Goal: Book appointment/travel/reservation

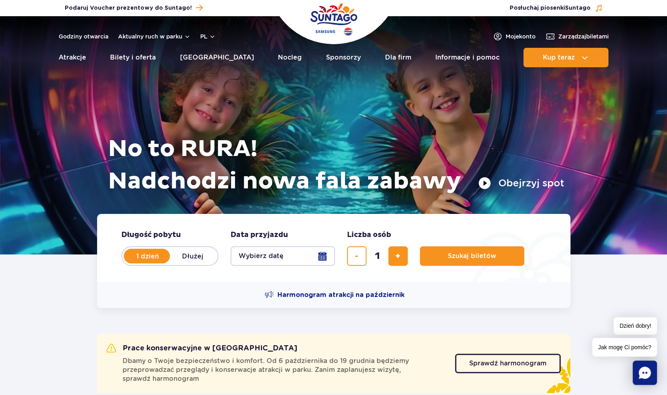
click at [321, 254] on button "Wybierz datę" at bounding box center [283, 255] width 104 height 19
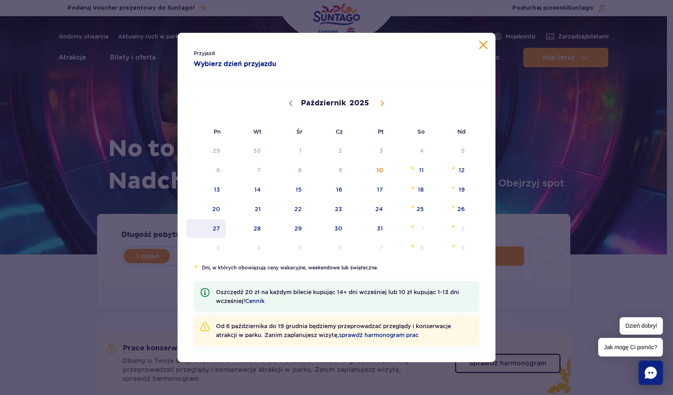
click at [221, 227] on span "27" at bounding box center [206, 228] width 41 height 19
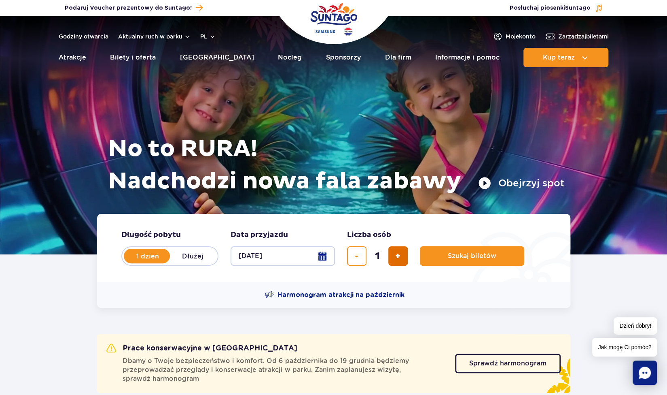
click at [405, 258] on button "dodaj bilet" at bounding box center [398, 255] width 19 height 19
click at [406, 259] on button "dodaj bilet" at bounding box center [398, 255] width 19 height 19
type input "4"
click at [467, 255] on span "Szukaj biletów" at bounding box center [469, 255] width 49 height 7
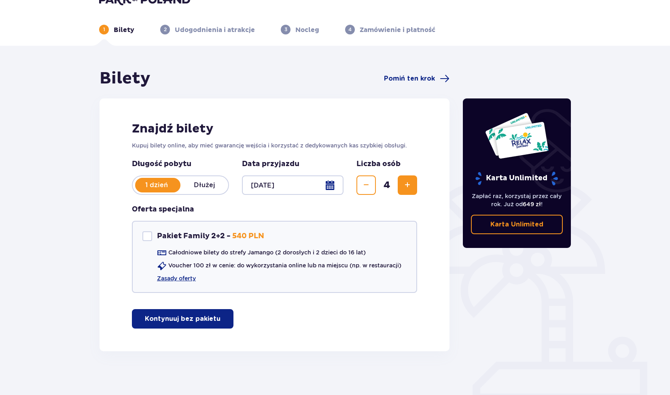
scroll to position [29, 0]
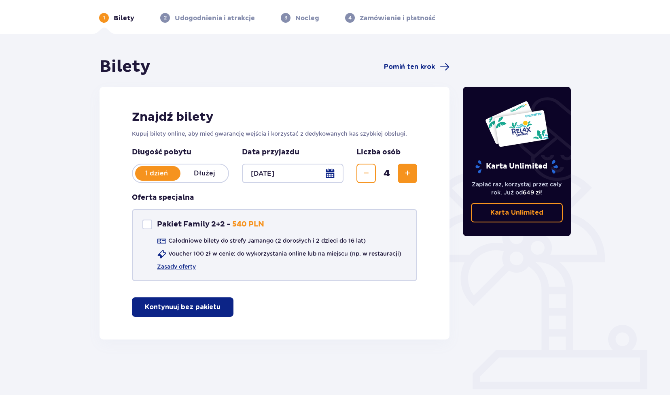
click at [143, 227] on div "Pakiet Family 2+2" at bounding box center [147, 224] width 10 height 10
checkbox input "true"
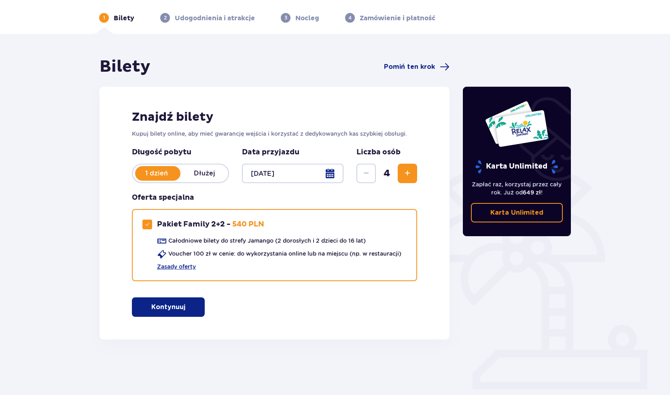
click at [193, 299] on button "Kontynuuj" at bounding box center [168, 306] width 73 height 19
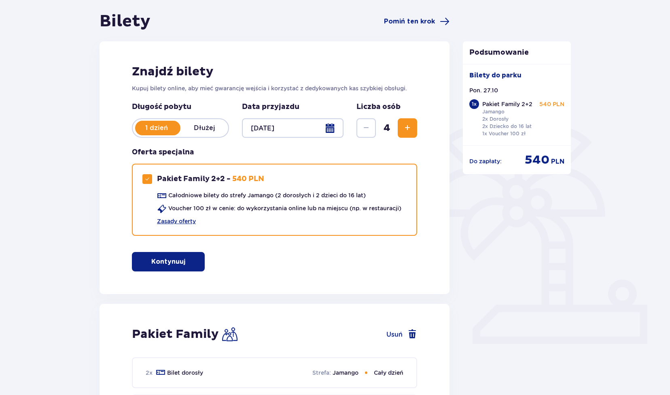
scroll to position [0, 0]
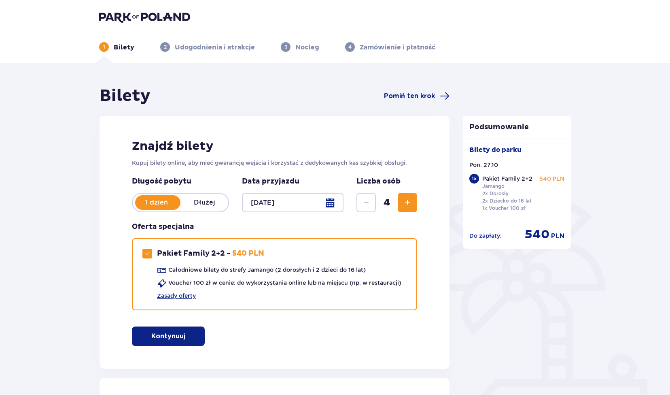
click at [193, 340] on button "Kontynuuj" at bounding box center [168, 335] width 73 height 19
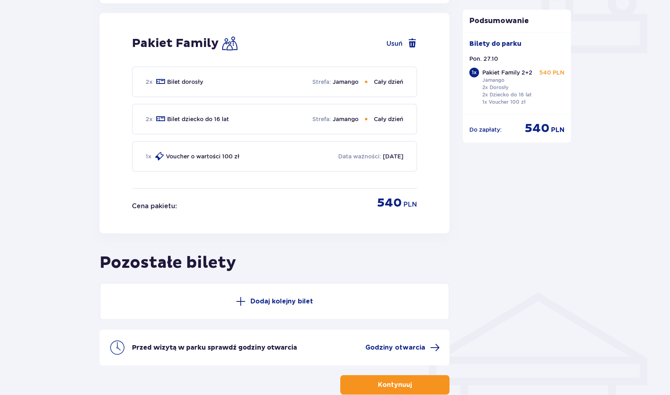
scroll to position [368, 0]
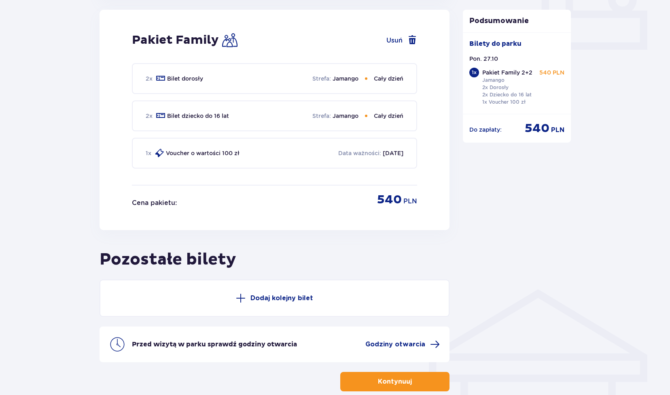
click at [391, 382] on p "Kontynuuj" at bounding box center [395, 381] width 34 height 9
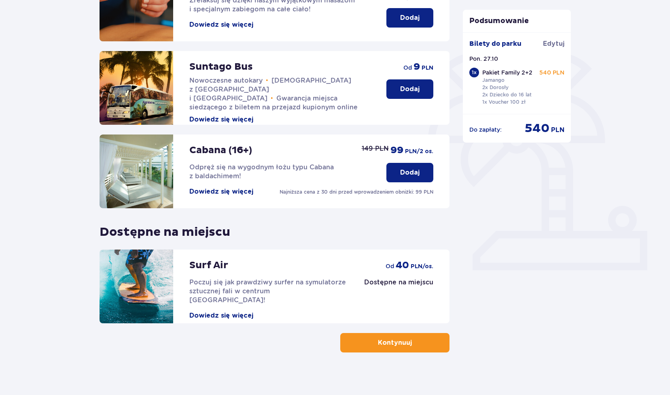
scroll to position [154, 0]
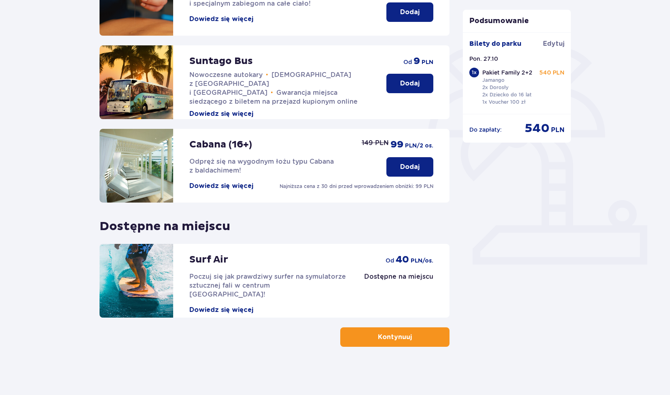
click at [421, 171] on button "Dodaj" at bounding box center [410, 166] width 47 height 19
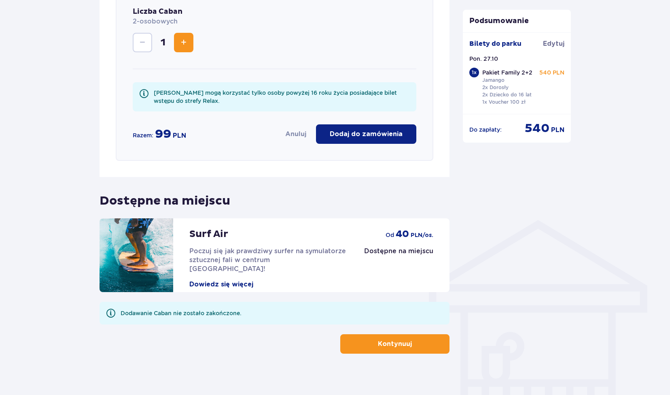
scroll to position [438, 0]
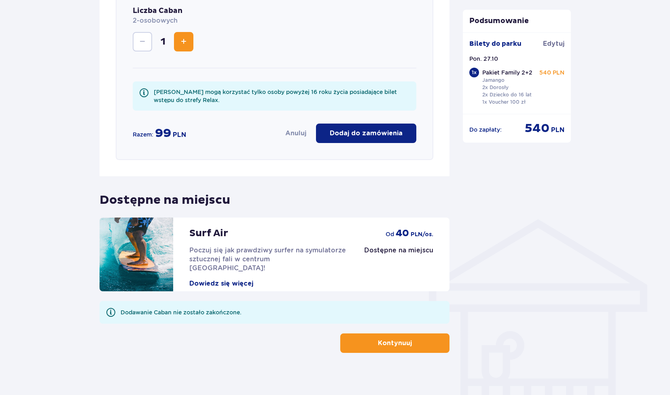
drag, startPoint x: 186, startPoint y: 41, endPoint x: 200, endPoint y: 53, distance: 18.7
click at [186, 42] on span "Zwiększ" at bounding box center [184, 42] width 10 height 10
click at [142, 41] on span "Zmniejsz" at bounding box center [143, 42] width 10 height 10
click at [295, 134] on button "Anuluj" at bounding box center [295, 133] width 21 height 9
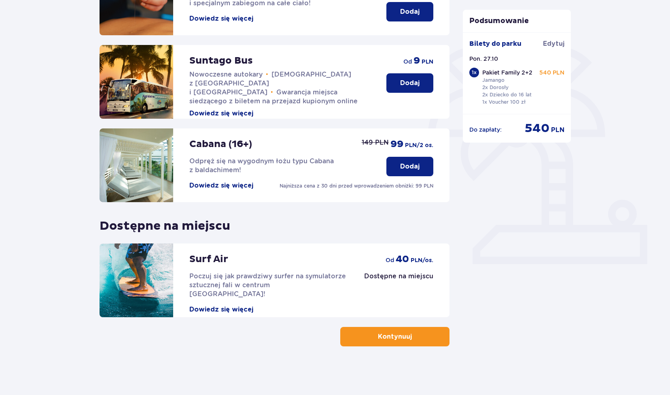
scroll to position [154, 0]
click at [389, 332] on p "Kontynuuj" at bounding box center [395, 336] width 34 height 9
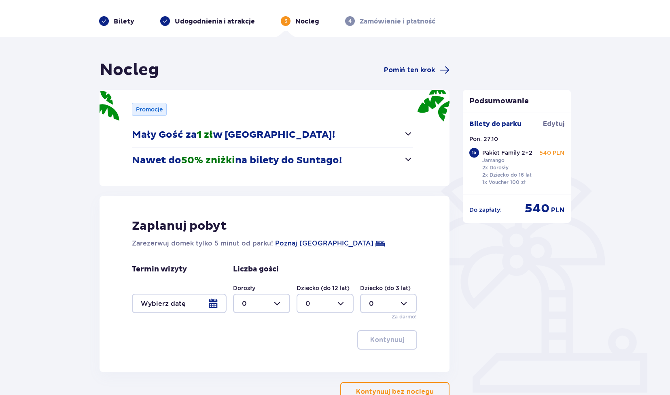
scroll to position [80, 0]
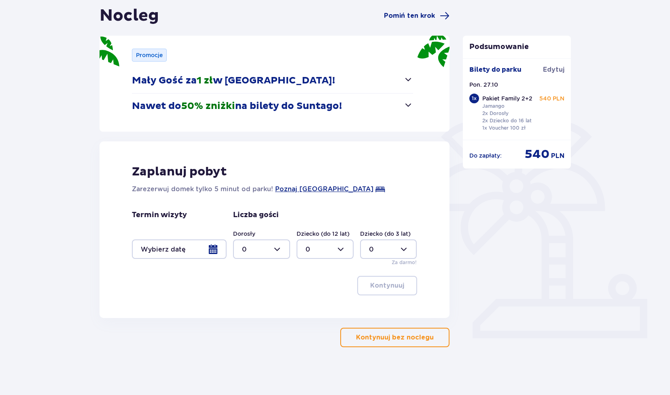
drag, startPoint x: 322, startPoint y: 186, endPoint x: 217, endPoint y: 252, distance: 123.6
click at [217, 252] on div at bounding box center [179, 248] width 95 height 19
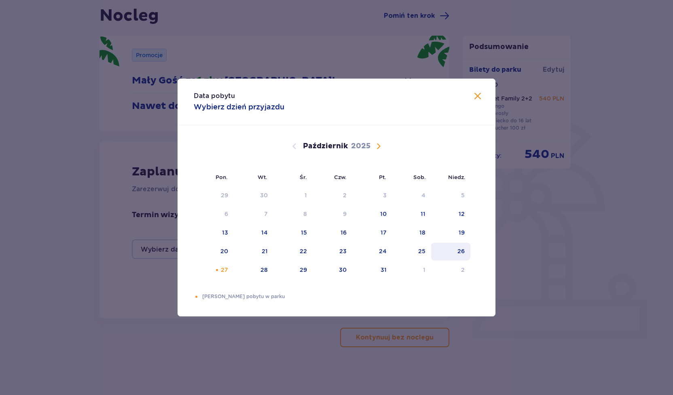
click at [461, 250] on div "26" at bounding box center [461, 251] width 7 height 8
click at [270, 270] on div "28" at bounding box center [254, 270] width 40 height 18
type input "26.10.25 - 28.10.25"
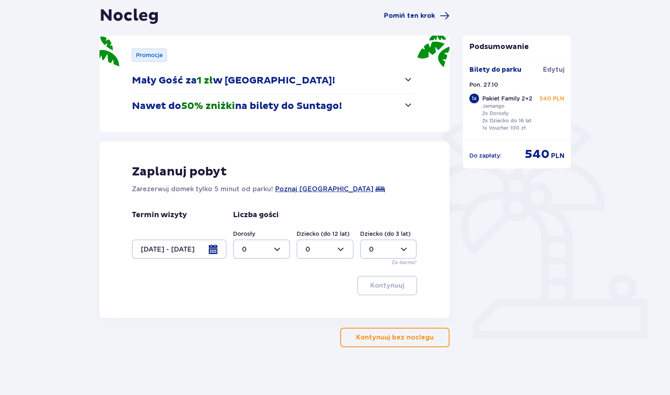
drag, startPoint x: 280, startPoint y: 246, endPoint x: 276, endPoint y: 246, distance: 4.1
click at [279, 246] on div at bounding box center [261, 248] width 57 height 19
click at [257, 306] on div "2" at bounding box center [261, 307] width 39 height 9
type input "2"
click at [342, 247] on div at bounding box center [325, 248] width 57 height 19
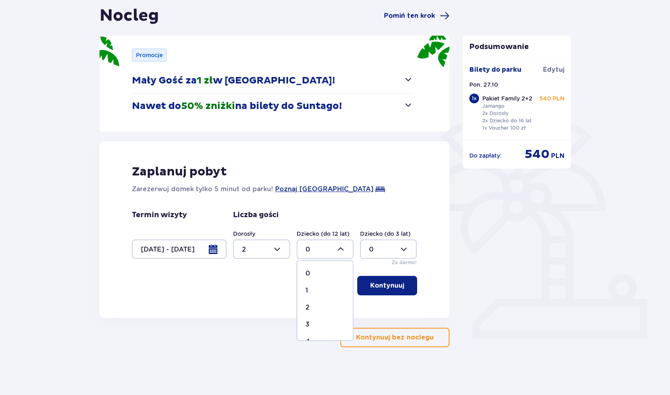
click at [312, 287] on div "1" at bounding box center [325, 290] width 39 height 9
type input "1"
click at [281, 247] on div at bounding box center [261, 248] width 57 height 19
click at [257, 323] on div "3" at bounding box center [261, 324] width 39 height 9
type input "3"
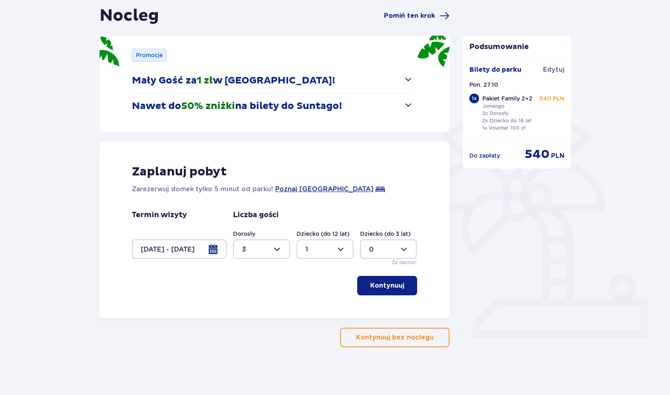
click at [383, 283] on p "Kontynuuj" at bounding box center [387, 285] width 34 height 9
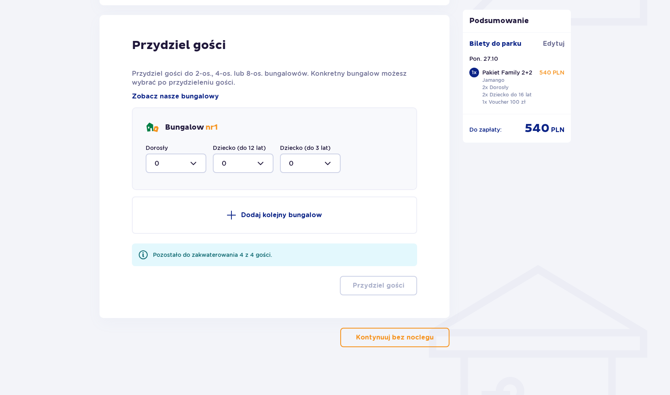
scroll to position [393, 0]
click at [196, 161] on div at bounding box center [176, 162] width 61 height 19
click at [167, 234] on div "3" at bounding box center [176, 238] width 43 height 9
type input "3"
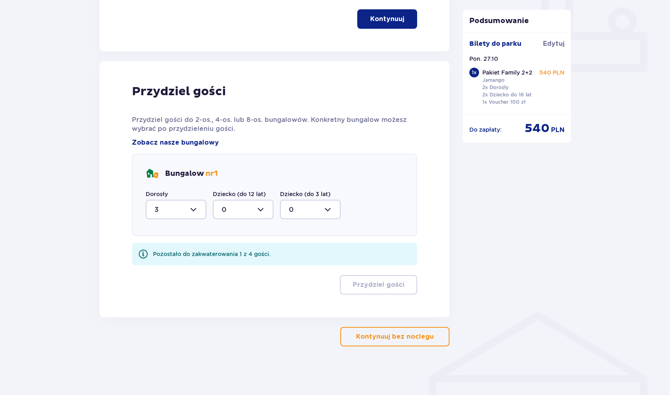
scroll to position [346, 0]
click at [257, 211] on div at bounding box center [243, 209] width 61 height 19
click at [235, 253] on div "1" at bounding box center [243, 251] width 43 height 9
type input "1"
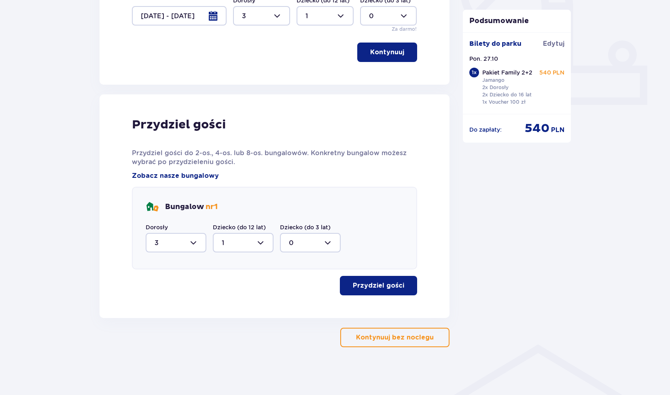
click at [389, 281] on p "Przydziel gości" at bounding box center [378, 285] width 51 height 9
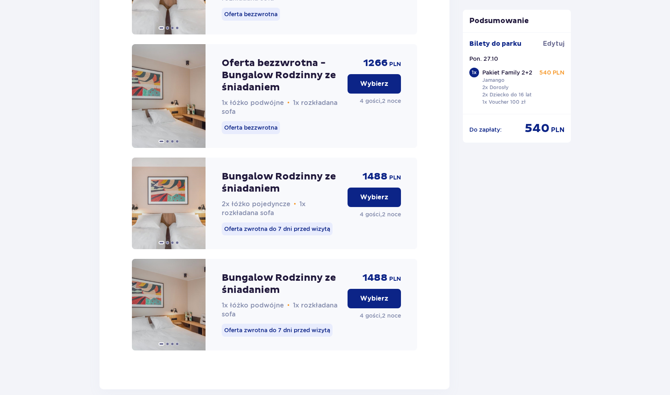
scroll to position [1178, 0]
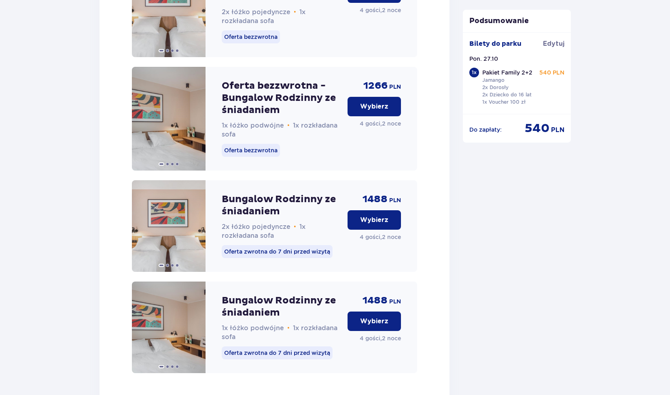
click at [376, 111] on p "Wybierz" at bounding box center [374, 106] width 28 height 9
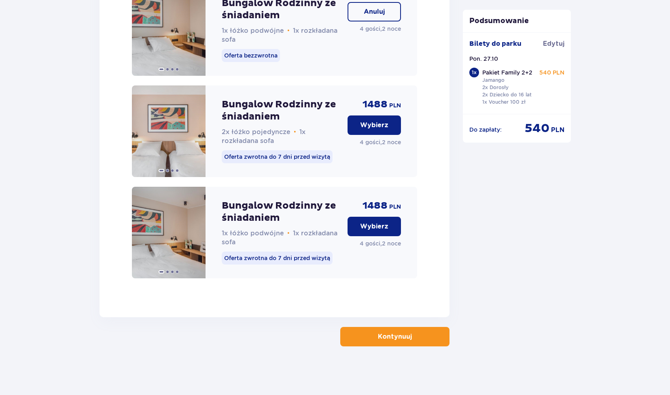
scroll to position [1284, 0]
click at [405, 337] on button "Kontynuuj" at bounding box center [394, 336] width 109 height 19
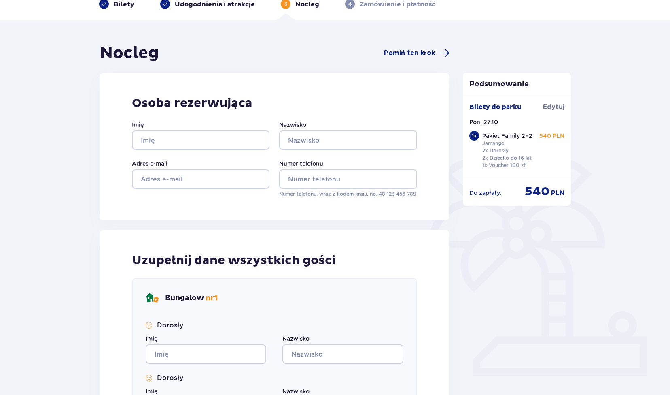
scroll to position [23, 0]
